Goal: Find specific fact: Find specific fact

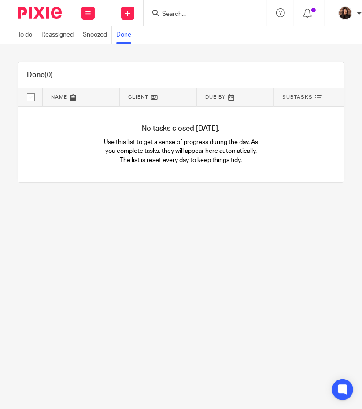
click at [197, 13] on input "Search" at bounding box center [200, 15] width 79 height 8
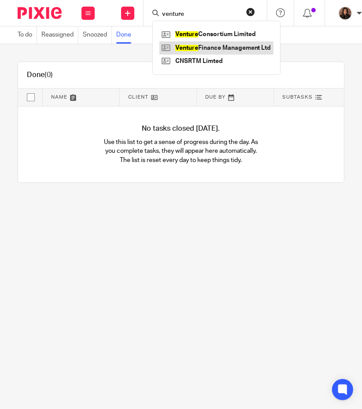
type input "venture"
click at [219, 47] on link at bounding box center [217, 47] width 114 height 13
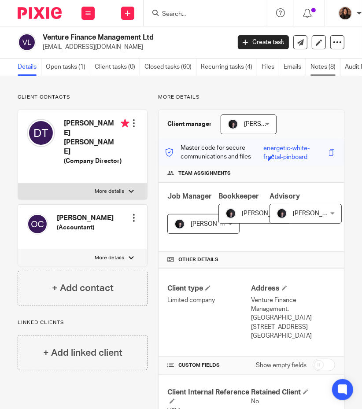
click at [319, 60] on link "Notes (8)" at bounding box center [326, 67] width 30 height 17
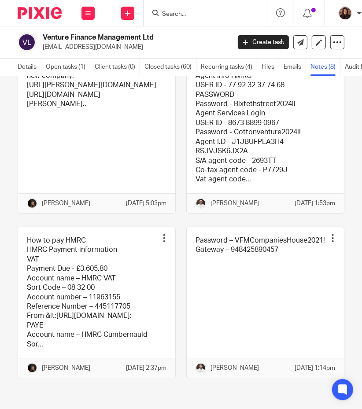
scroll to position [364, 0]
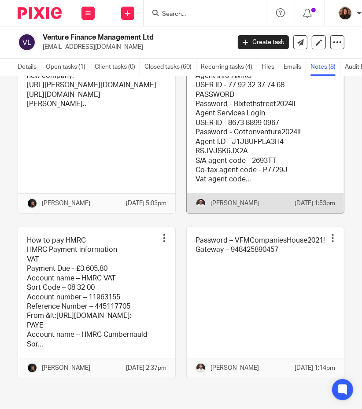
click at [212, 191] on link at bounding box center [265, 133] width 157 height 160
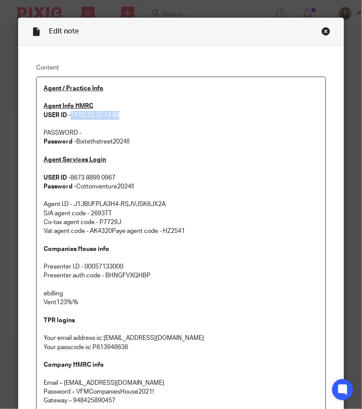
drag, startPoint x: 110, startPoint y: 115, endPoint x: 70, endPoint y: 119, distance: 40.8
click at [70, 119] on p "Agent Info HMRC USER ID - 77 92 32 37 74 68" at bounding box center [181, 111] width 275 height 18
copy p "77 92 32 37 74 68"
drag, startPoint x: 108, startPoint y: 137, endPoint x: 75, endPoint y: 137, distance: 33.5
click at [75, 137] on p "Password - Bixtethstreet2024!!" at bounding box center [181, 141] width 275 height 9
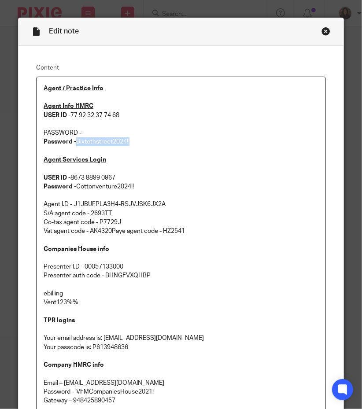
copy p "Bixtethstreet2024!!"
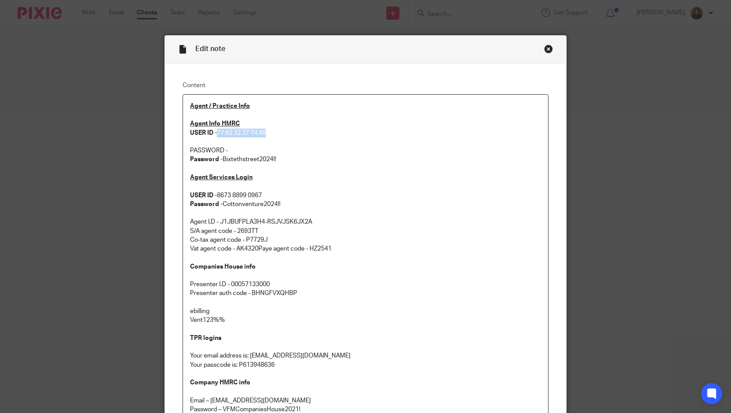
drag, startPoint x: 272, startPoint y: 133, endPoint x: 214, endPoint y: 136, distance: 58.7
click at [214, 136] on p "Agent Info HMRC USER ID - 77 92 32 37 74 68" at bounding box center [365, 128] width 351 height 18
copy p "77 92 32 37 74 68"
drag, startPoint x: 278, startPoint y: 159, endPoint x: 218, endPoint y: 160, distance: 59.9
click at [218, 160] on p "Password - Bixtethstreet2024!!" at bounding box center [365, 159] width 351 height 9
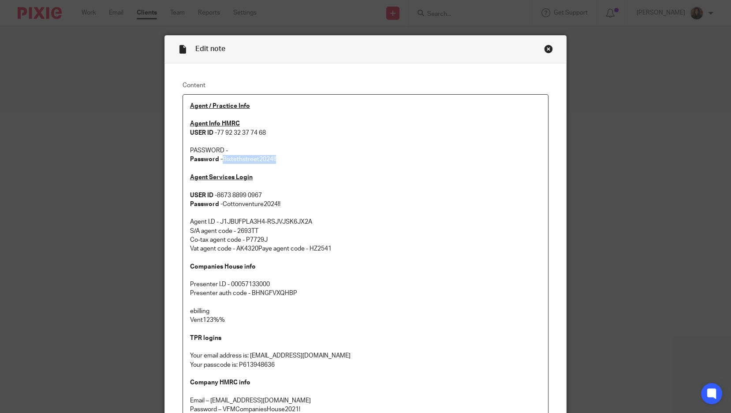
copy p "Bixtethstreet2024!!"
drag, startPoint x: 270, startPoint y: 134, endPoint x: 215, endPoint y: 133, distance: 55.5
click at [215, 133] on p "Agent Info HMRC USER ID - 77 92 32 37 74 68" at bounding box center [365, 128] width 351 height 18
copy p "77 92 32 37 74 68"
drag, startPoint x: 276, startPoint y: 163, endPoint x: 220, endPoint y: 161, distance: 56.0
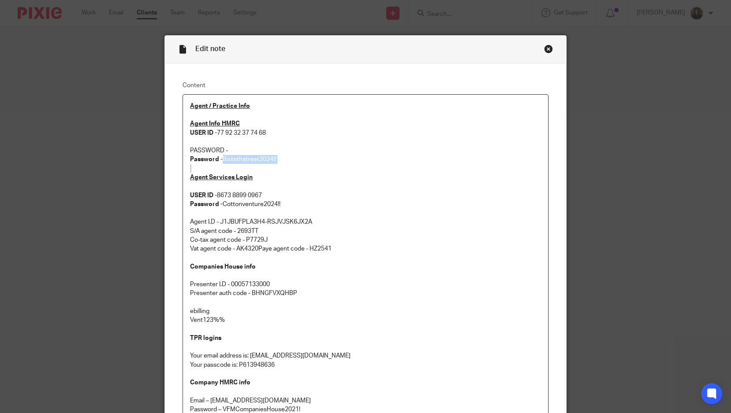
click at [220, 161] on div "Agent / Practice Info Agent Info HMRC USER ID - 77 92 32 37 74 68 PASSWORD - Pa…" at bounding box center [365, 385] width 365 height 580
copy p "Bixtethstreet2024!!"
